Goal: Task Accomplishment & Management: Complete application form

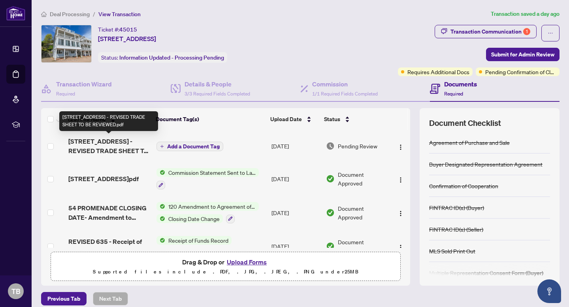
click at [125, 152] on span "[STREET_ADDRESS] - REVISED TRADE SHEET TO BE REVIEWED.pdf" at bounding box center [109, 146] width 82 height 19
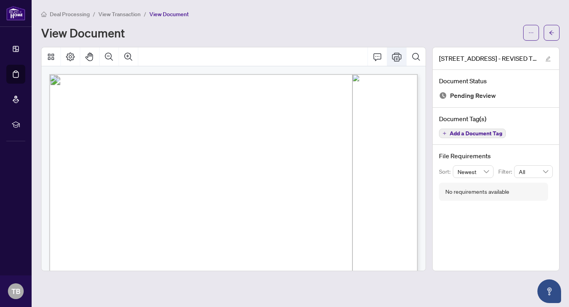
click at [395, 54] on icon "Print" at bounding box center [396, 56] width 9 height 9
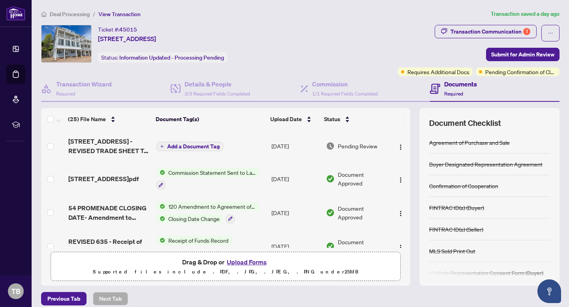
click at [246, 262] on button "Upload Forms" at bounding box center [246, 262] width 45 height 10
click at [247, 263] on button "Upload Forms" at bounding box center [246, 262] width 45 height 10
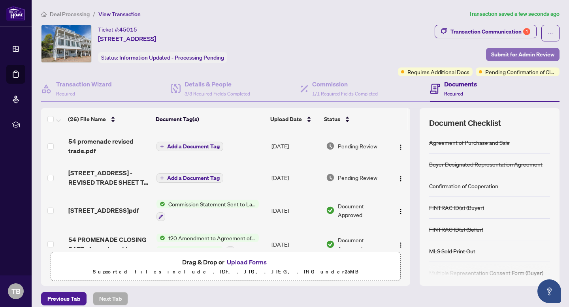
click at [518, 58] on span "Submit for Admin Review" at bounding box center [522, 54] width 63 height 13
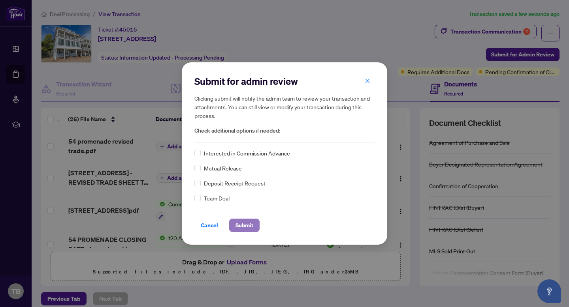
click at [244, 224] on span "Submit" at bounding box center [244, 225] width 18 height 13
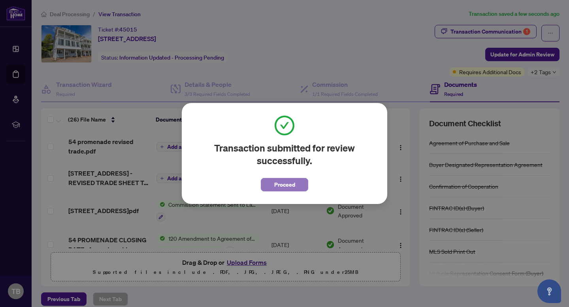
click at [265, 186] on button "Proceed" at bounding box center [284, 184] width 47 height 13
